Goal: Browse casually: Explore the website without a specific task or goal

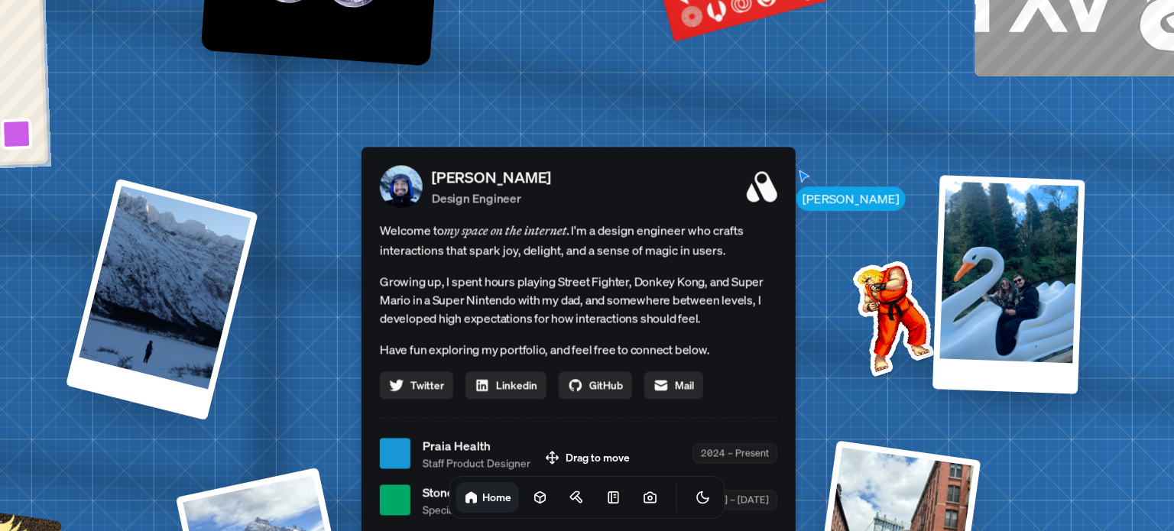
click at [818, 210] on div "[PERSON_NAME] [PERSON_NAME] Design Engineer Welcome to my space on the internet…" at bounding box center [582, 454] width 2288 height 2003
click at [798, 174] on div "[PERSON_NAME] [PERSON_NAME] Design Engineer Welcome to my space on the internet…" at bounding box center [582, 454] width 2288 height 2003
click at [746, 219] on div "[PERSON_NAME] Design Engineer Welcome to my space on the internet. I'm a design…" at bounding box center [579, 411] width 434 height 529
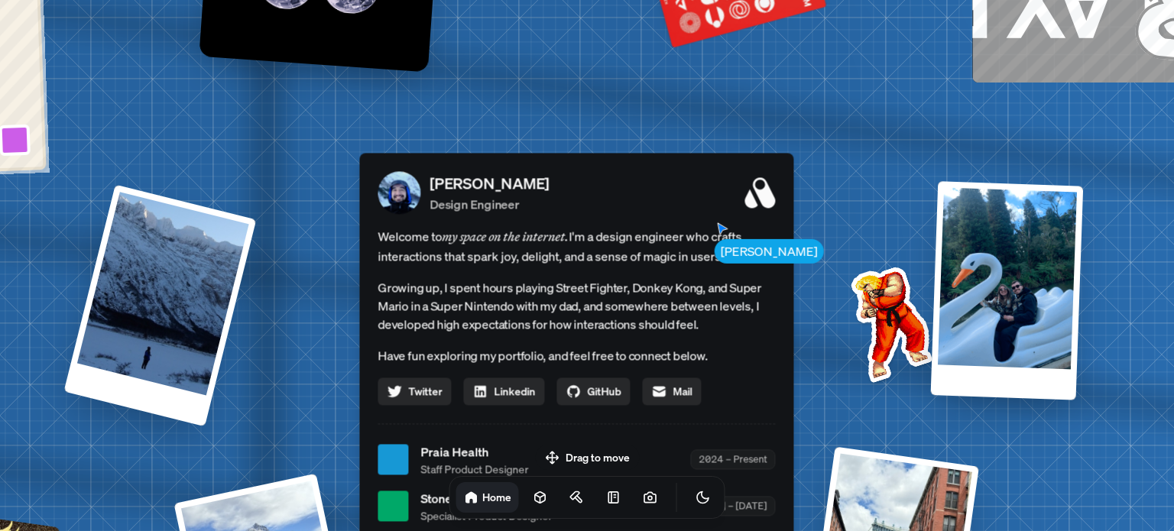
click at [732, 250] on span "Welcome to my space on the internet. I'm a design engineer who crafts interacti…" at bounding box center [577, 246] width 398 height 40
drag, startPoint x: 732, startPoint y: 250, endPoint x: 717, endPoint y: 268, distance: 23.3
click at [718, 266] on span "Welcome to my space on the internet. I'm a design engineer who crafts interacti…" at bounding box center [577, 246] width 398 height 40
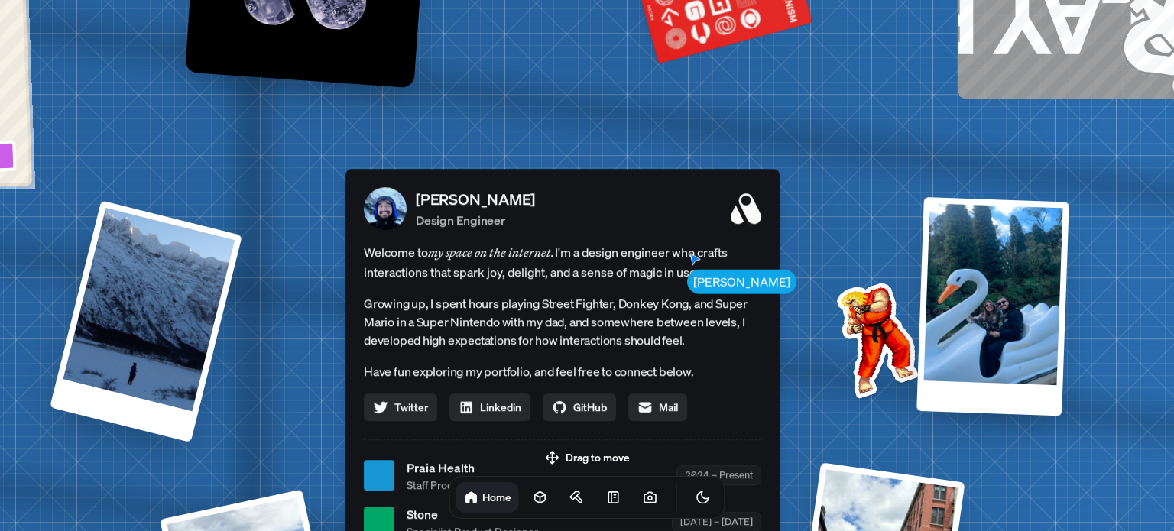
click at [717, 268] on span "Welcome to my space on the internet. I'm a design engineer who crafts interacti…" at bounding box center [563, 262] width 398 height 40
click at [705, 282] on div "Welcome to my space on the internet. I'm a design engineer who crafts interacti…" at bounding box center [563, 331] width 398 height 179
click at [703, 284] on div "Welcome to my space on the internet. I'm a design engineer who crafts interacti…" at bounding box center [563, 331] width 398 height 179
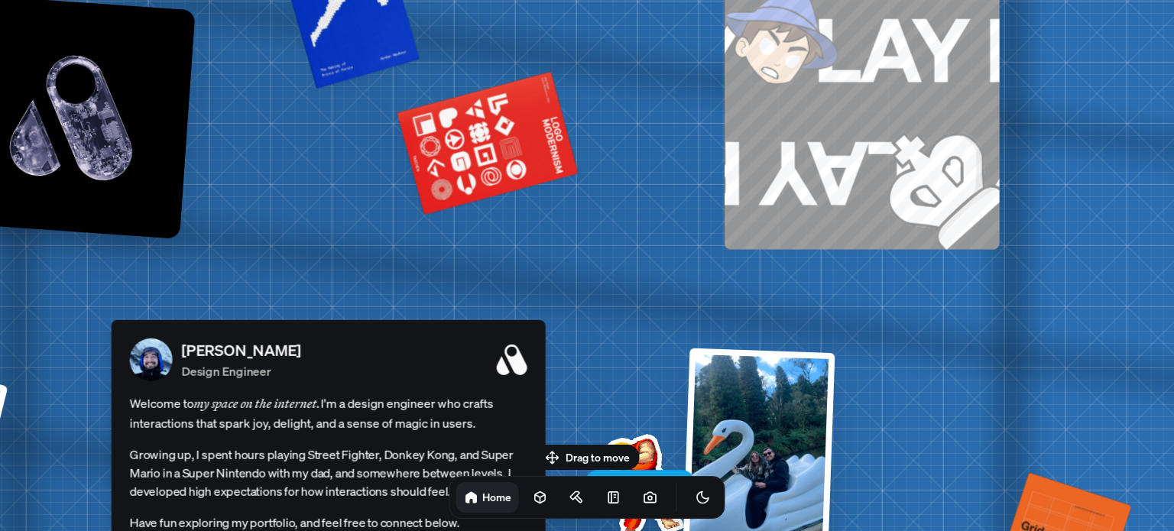
drag, startPoint x: 888, startPoint y: 100, endPoint x: 587, endPoint y: 259, distance: 340.0
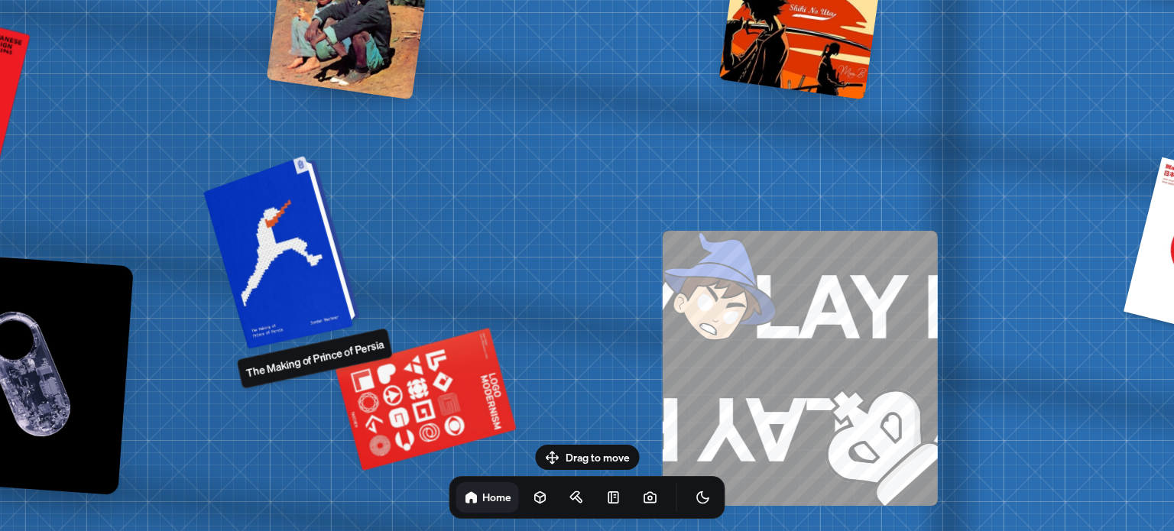
drag, startPoint x: 264, startPoint y: 235, endPoint x: 359, endPoint y: 232, distance: 94.9
click at [357, 235] on div at bounding box center [284, 250] width 145 height 187
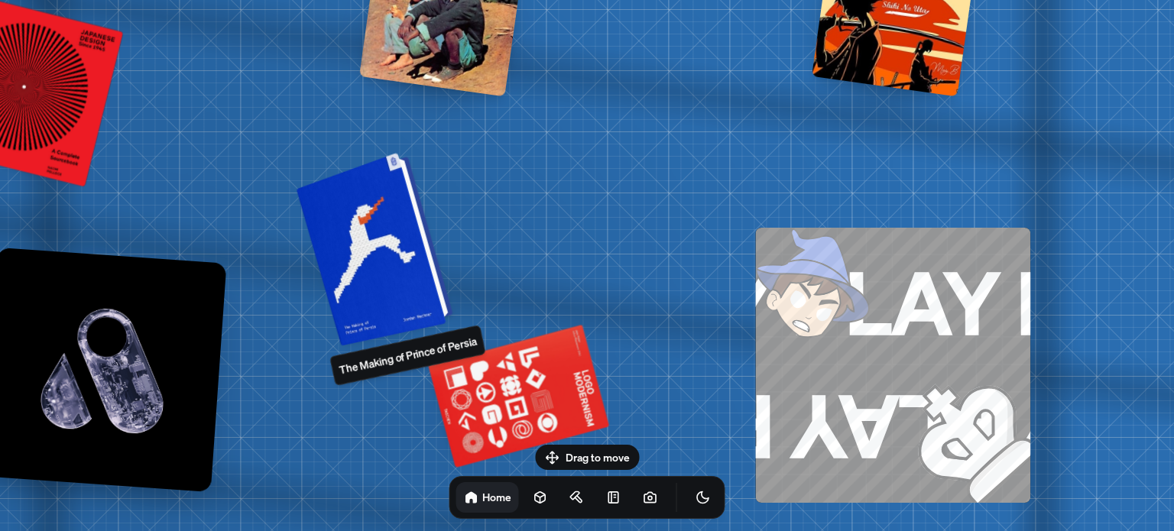
click at [373, 232] on div at bounding box center [377, 247] width 145 height 187
click at [382, 235] on div at bounding box center [377, 247] width 145 height 187
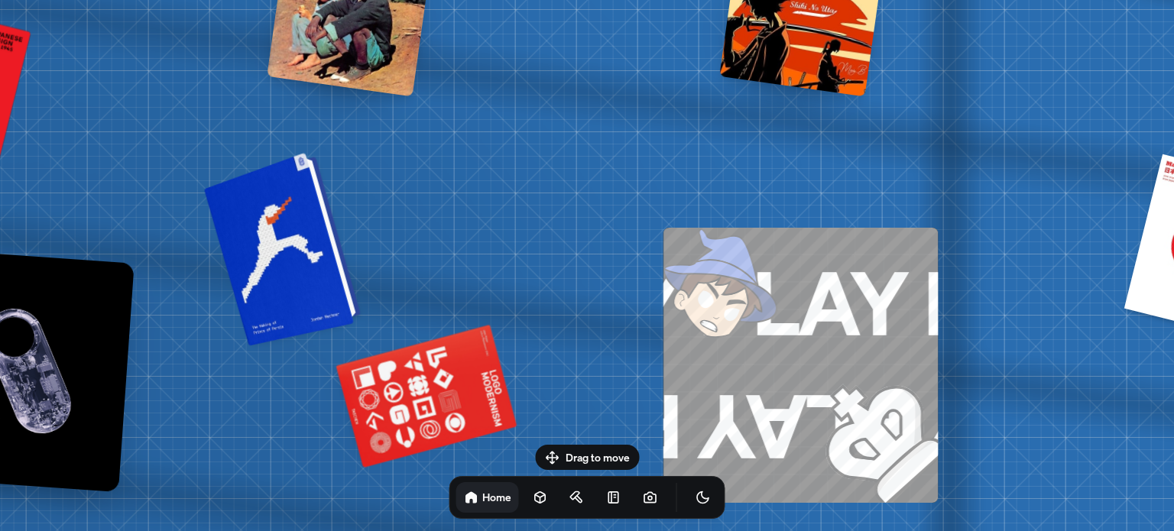
drag, startPoint x: 400, startPoint y: 236, endPoint x: 307, endPoint y: 236, distance: 92.5
click at [307, 236] on div at bounding box center [285, 247] width 145 height 187
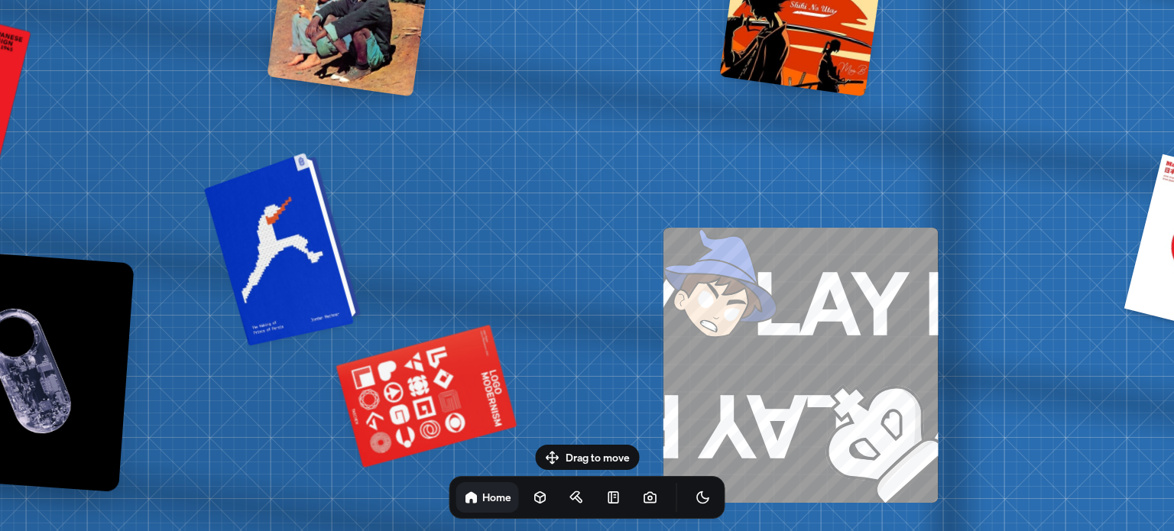
drag, startPoint x: 330, startPoint y: 232, endPoint x: 319, endPoint y: 232, distance: 10.7
click at [323, 232] on div at bounding box center [285, 247] width 145 height 187
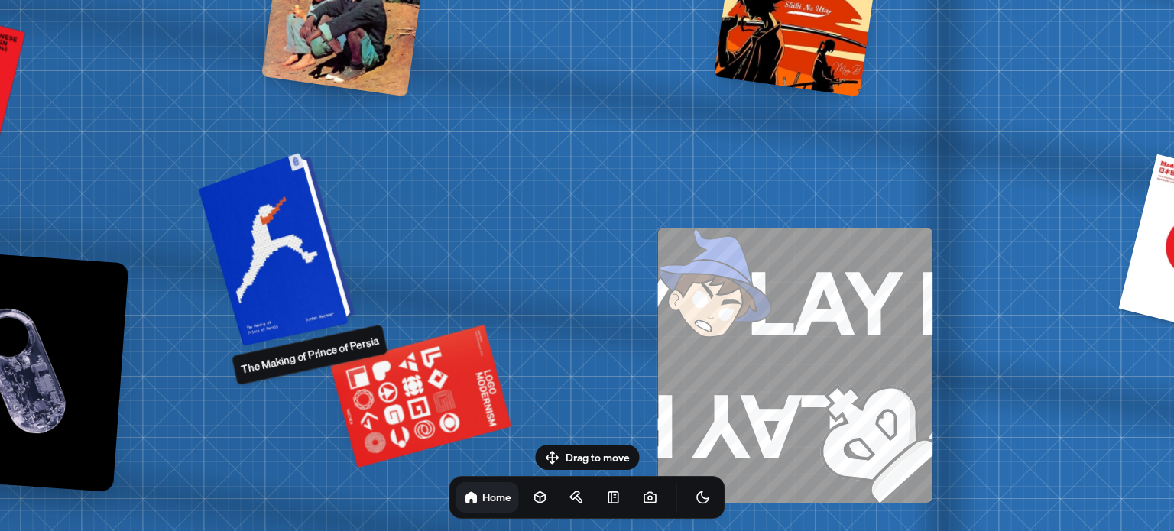
click at [319, 232] on div at bounding box center [279, 247] width 145 height 187
click at [317, 232] on div at bounding box center [279, 247] width 145 height 187
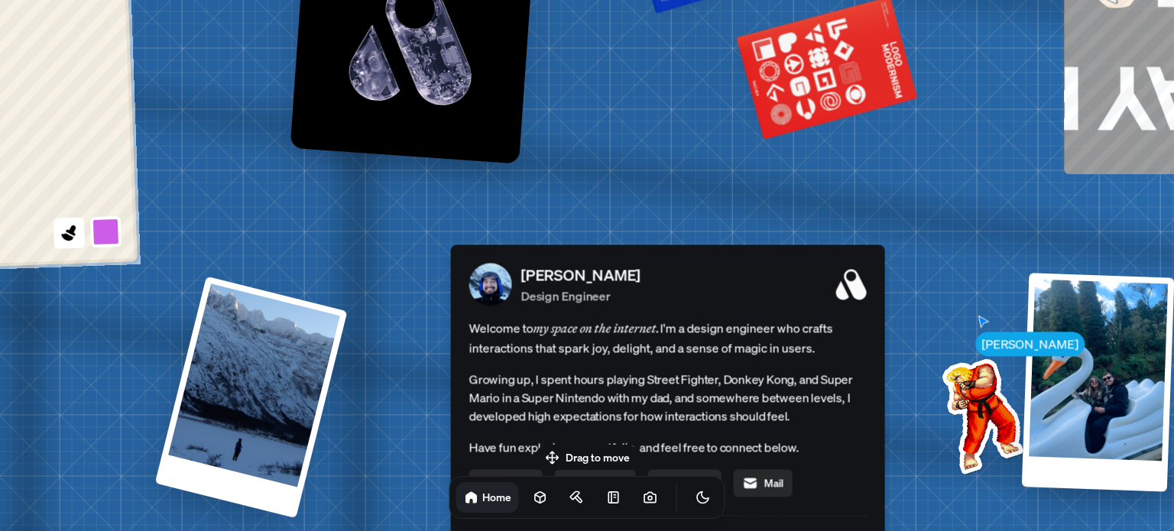
drag, startPoint x: 547, startPoint y: 113, endPoint x: 764, endPoint y: -2, distance: 245.2
click at [764, 0] on html "[PERSON_NAME] [PERSON_NAME] Design Engineer Welcome to my space on the internet…" at bounding box center [587, 0] width 1174 height 0
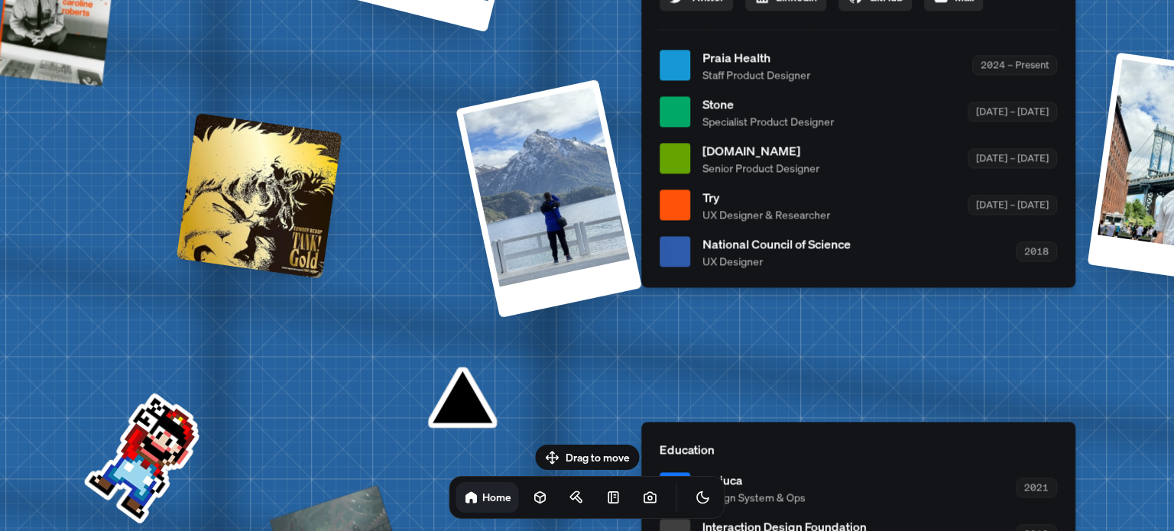
drag, startPoint x: 442, startPoint y: 141, endPoint x: 642, endPoint y: -93, distance: 307.4
click at [642, 0] on html "[PERSON_NAME] [PERSON_NAME] Design Engineer Welcome to my space on the internet…" at bounding box center [587, 0] width 1174 height 0
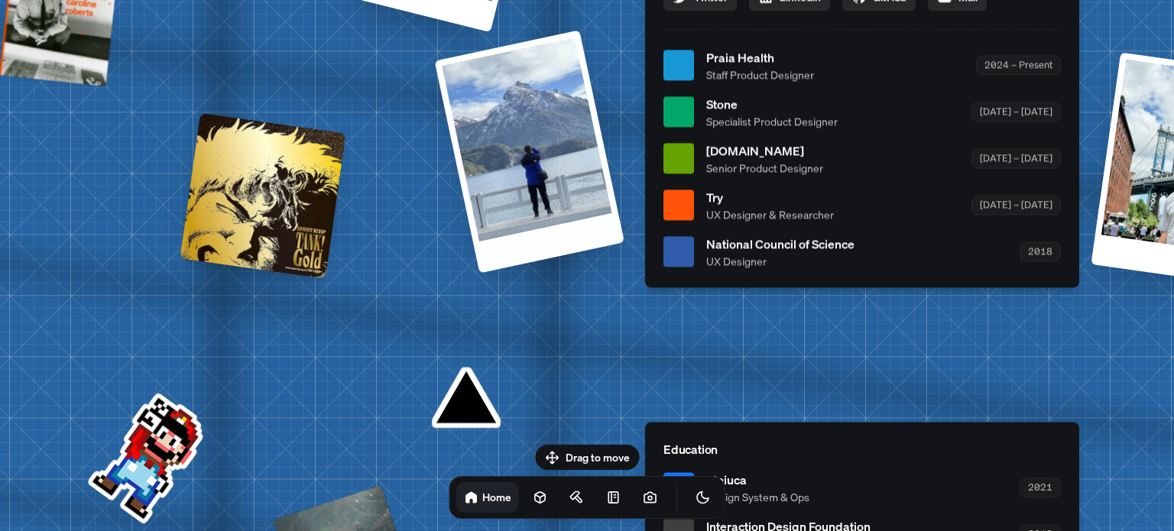
drag, startPoint x: 550, startPoint y: 244, endPoint x: 640, endPoint y: -52, distance: 309.1
click at [640, 0] on html "[PERSON_NAME] [PERSON_NAME] Design Engineer Welcome to my space on the internet…" at bounding box center [587, 0] width 1174 height 0
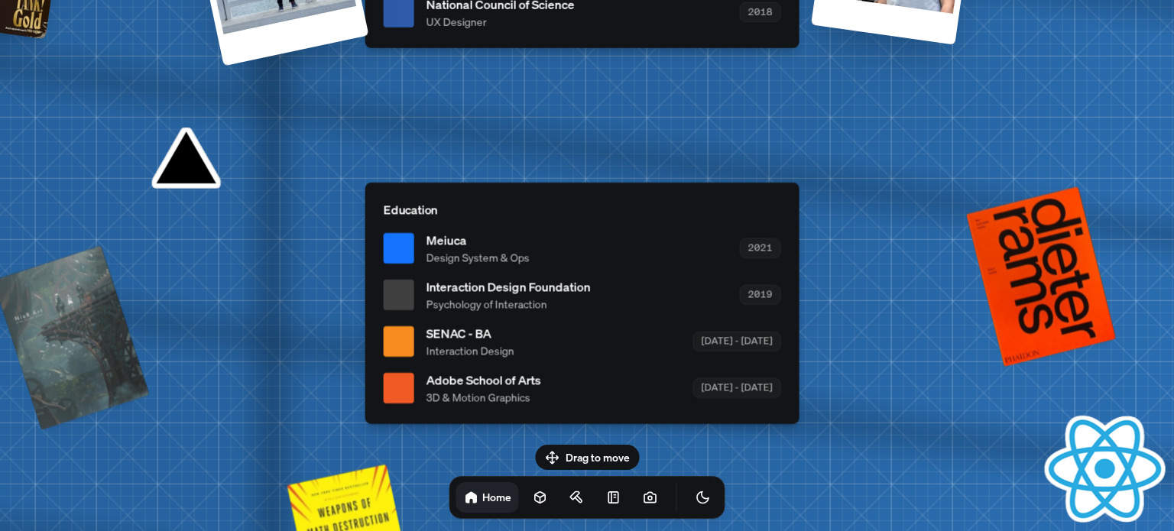
drag, startPoint x: 762, startPoint y: 323, endPoint x: 472, endPoint y: 8, distance: 428.0
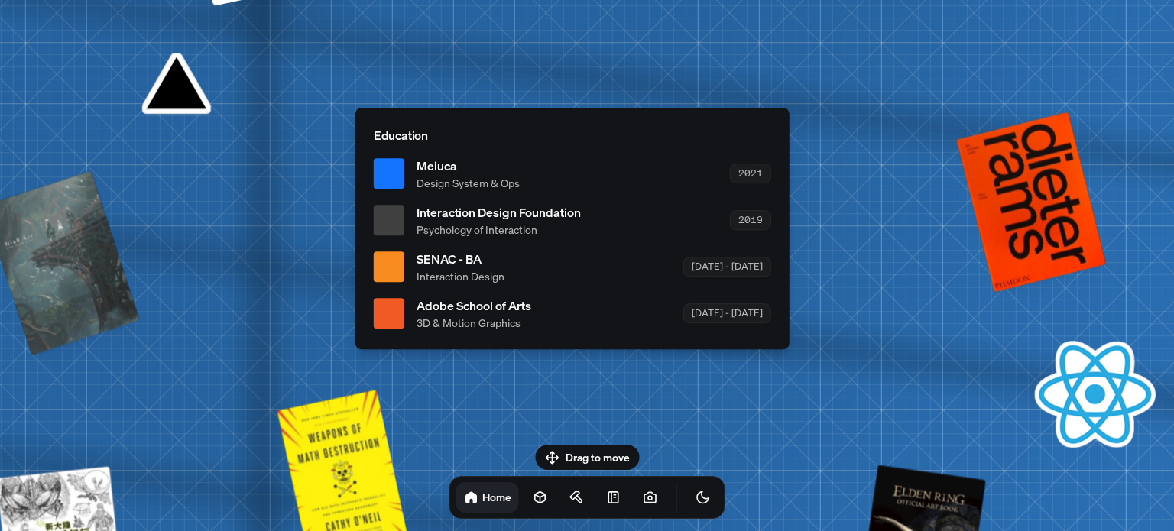
click at [437, 184] on span "Design System & Ops" at bounding box center [468, 183] width 103 height 16
drag, startPoint x: 743, startPoint y: 157, endPoint x: 743, endPoint y: 176, distance: 18.3
click at [743, 173] on div "Meiuca Design System & Ops 2021" at bounding box center [594, 174] width 355 height 34
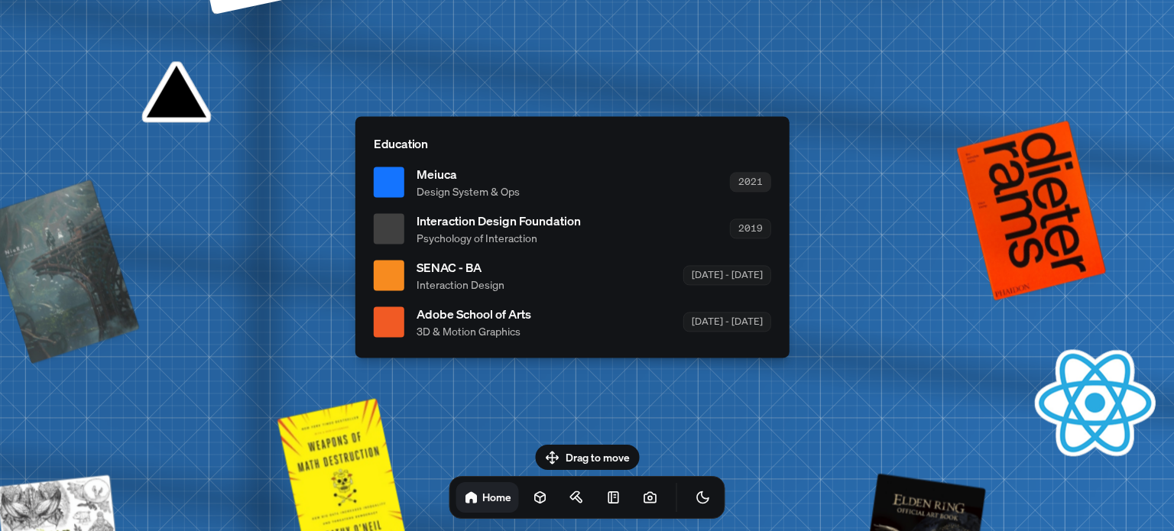
click at [744, 179] on div "2021" at bounding box center [750, 182] width 41 height 19
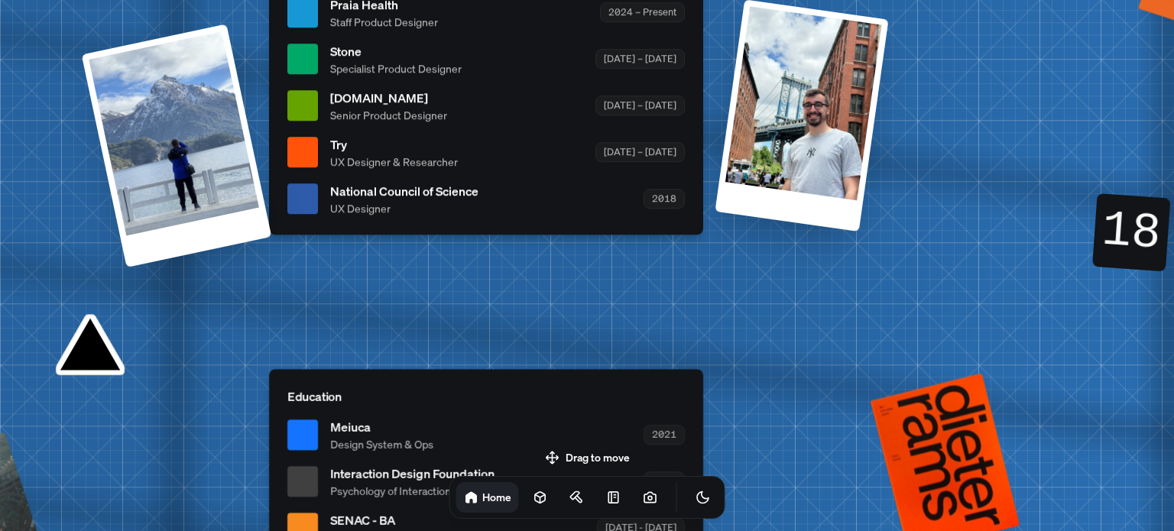
drag, startPoint x: 884, startPoint y: 304, endPoint x: 476, endPoint y: 259, distance: 410.0
click at [476, 259] on div "[PERSON_NAME] [PERSON_NAME] Design Engineer Welcome to my space on the internet…" at bounding box center [490, 12] width 2288 height 2003
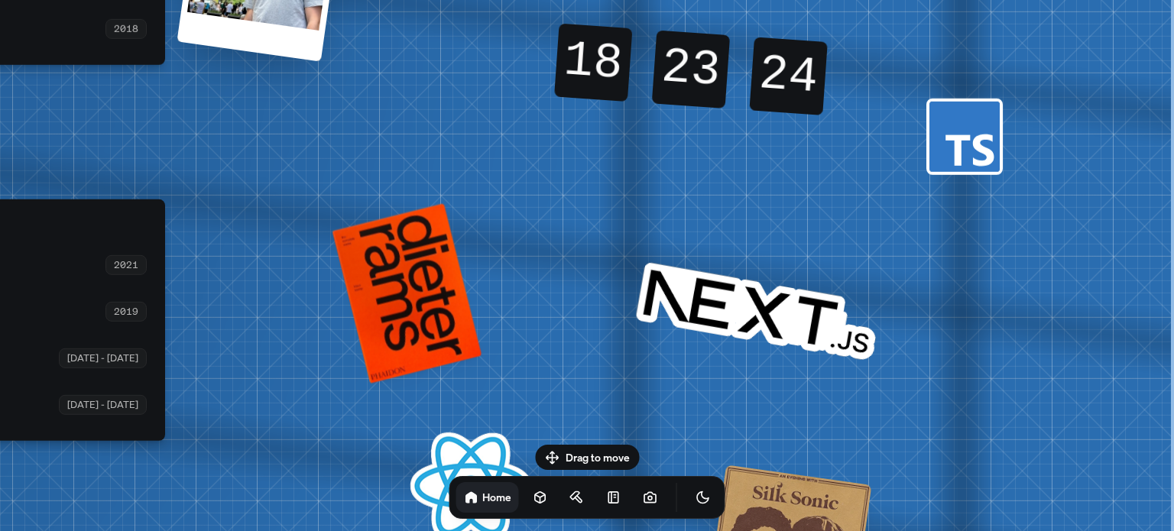
drag, startPoint x: 690, startPoint y: 271, endPoint x: 358, endPoint y: 170, distance: 347.6
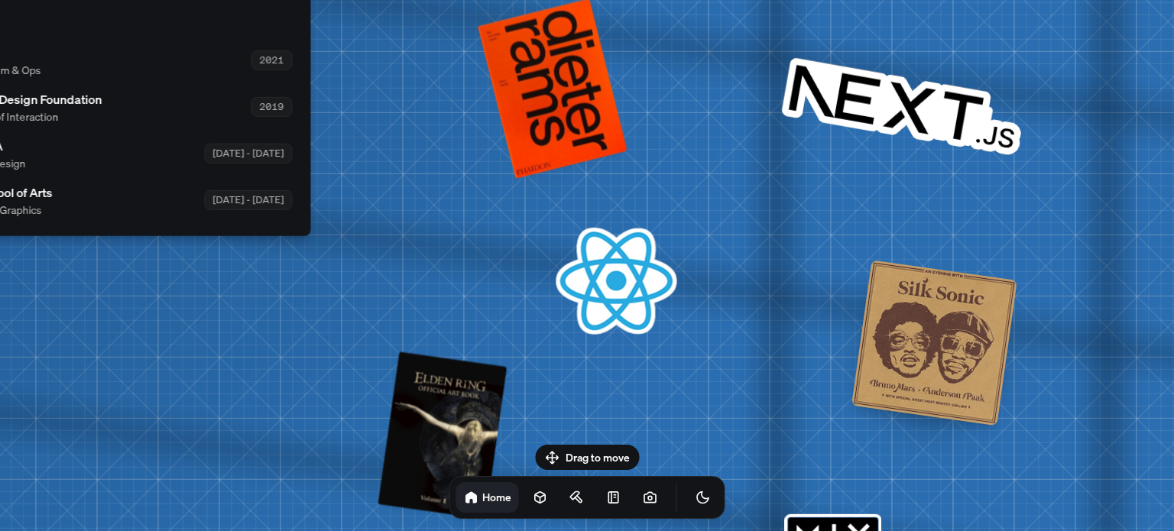
drag, startPoint x: 483, startPoint y: 245, endPoint x: 633, endPoint y: 50, distance: 246.5
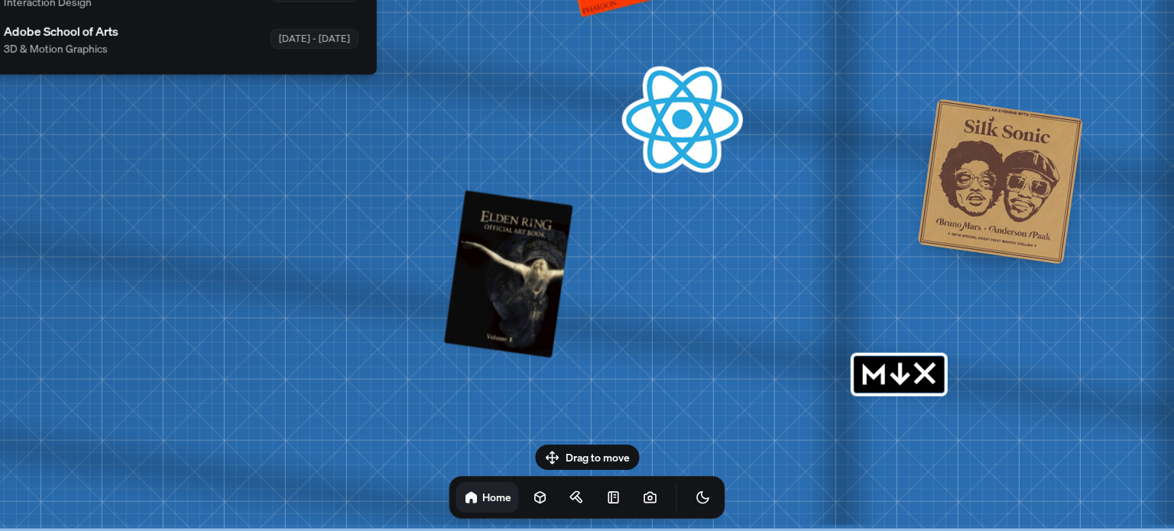
drag, startPoint x: 590, startPoint y: 290, endPoint x: 725, endPoint y: 40, distance: 283.9
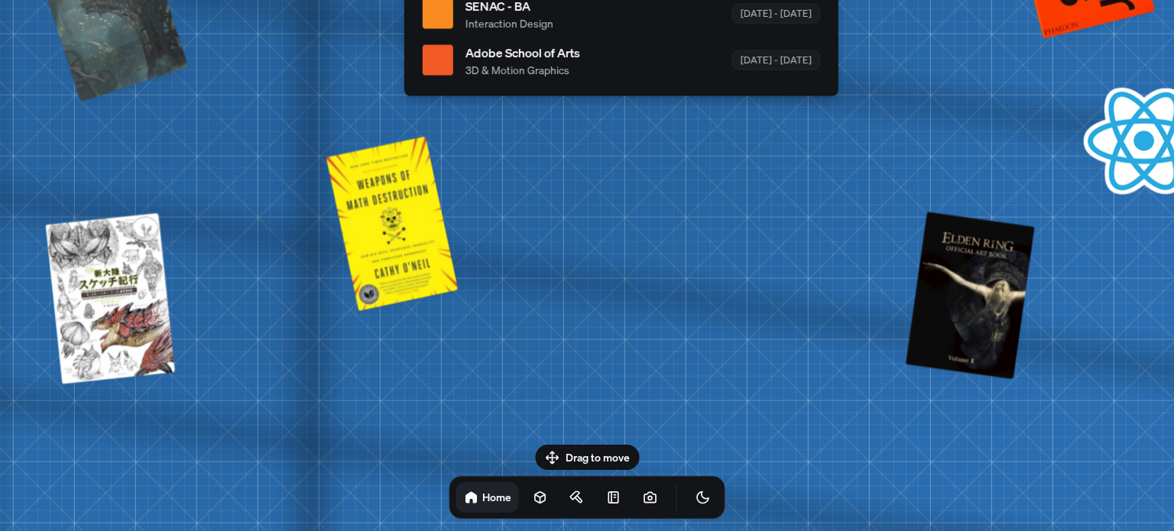
drag, startPoint x: 300, startPoint y: 177, endPoint x: 930, endPoint y: 183, distance: 630.8
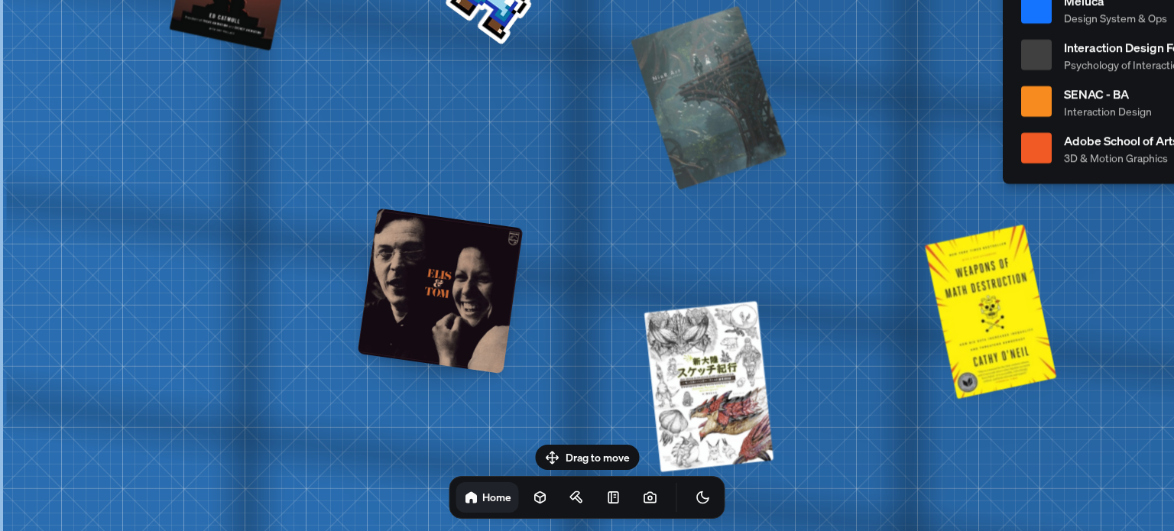
drag, startPoint x: 376, startPoint y: 209, endPoint x: 1080, endPoint y: 313, distance: 710.9
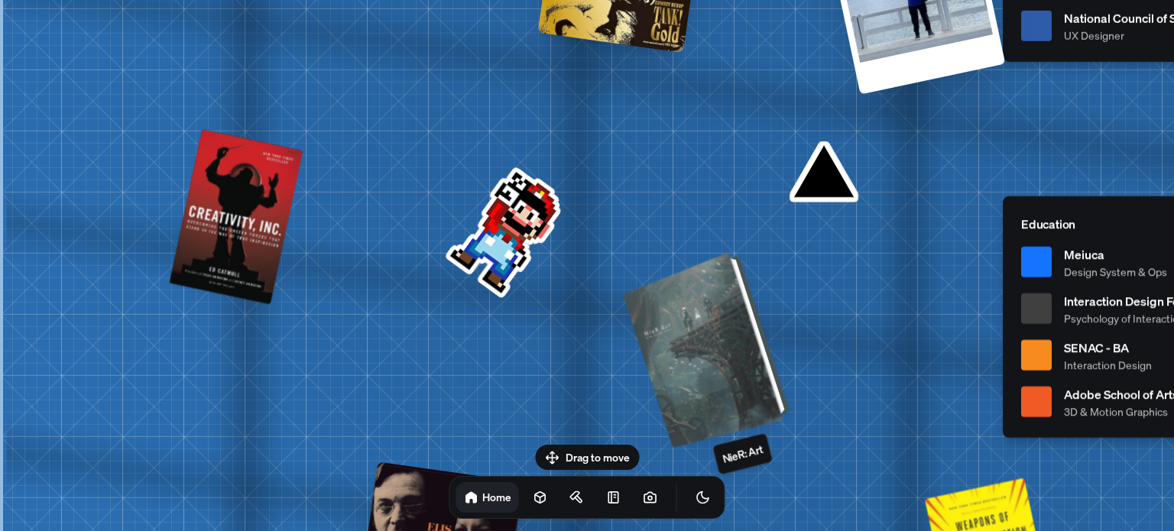
drag, startPoint x: 654, startPoint y: 127, endPoint x: 736, endPoint y: 376, distance: 262.1
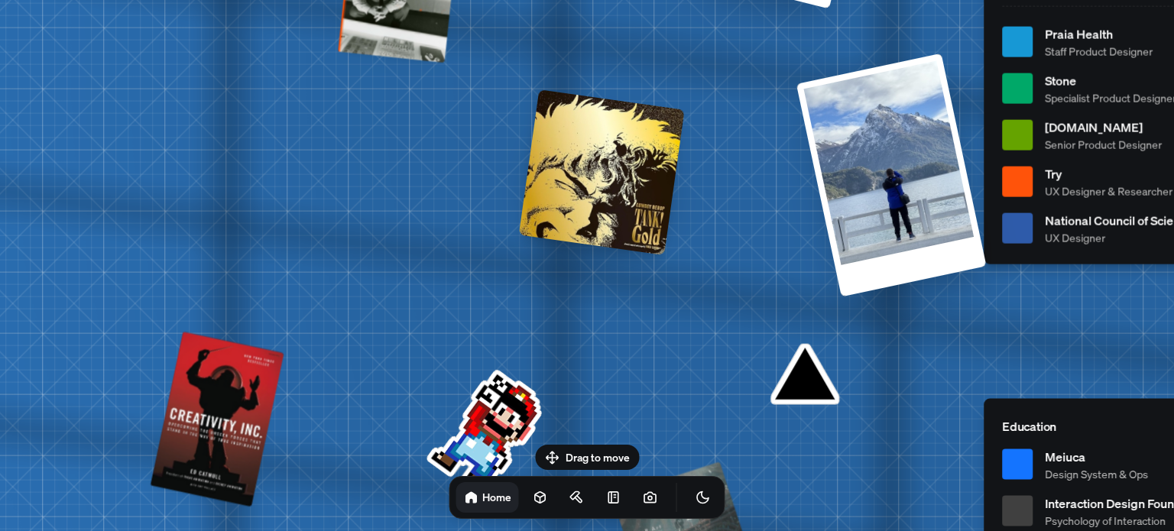
drag, startPoint x: 727, startPoint y: 142, endPoint x: 610, endPoint y: 432, distance: 312.5
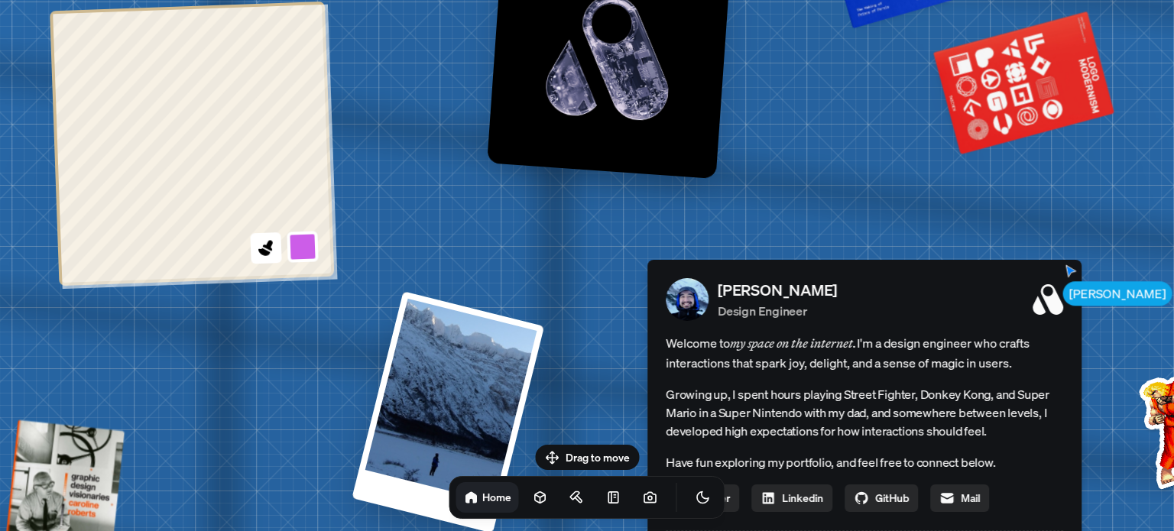
drag, startPoint x: 619, startPoint y: 115, endPoint x: 336, endPoint y: 531, distance: 503.0
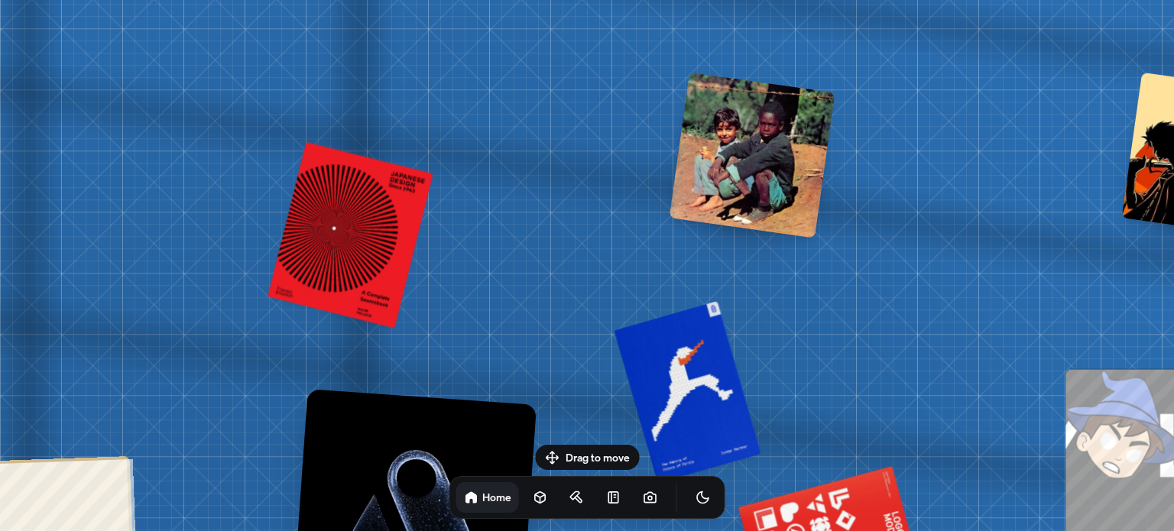
drag, startPoint x: 554, startPoint y: 128, endPoint x: 400, endPoint y: 501, distance: 403.1
click at [396, 0] on html "[PERSON_NAME] [PERSON_NAME] Design Engineer Welcome to my space on the internet…" at bounding box center [587, 0] width 1174 height 0
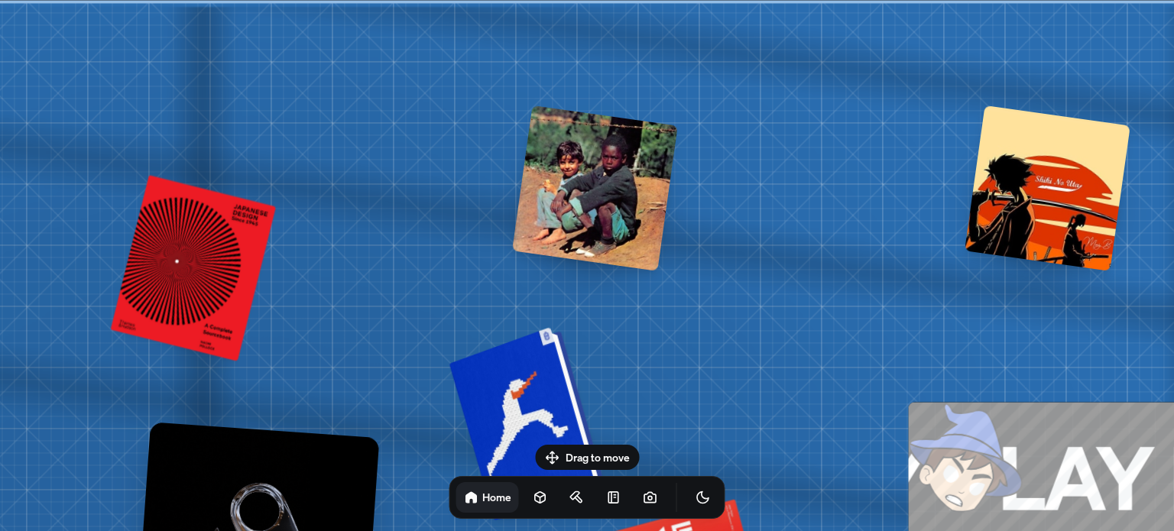
drag, startPoint x: 665, startPoint y: 153, endPoint x: 485, endPoint y: 372, distance: 284.1
